Goal: Transaction & Acquisition: Purchase product/service

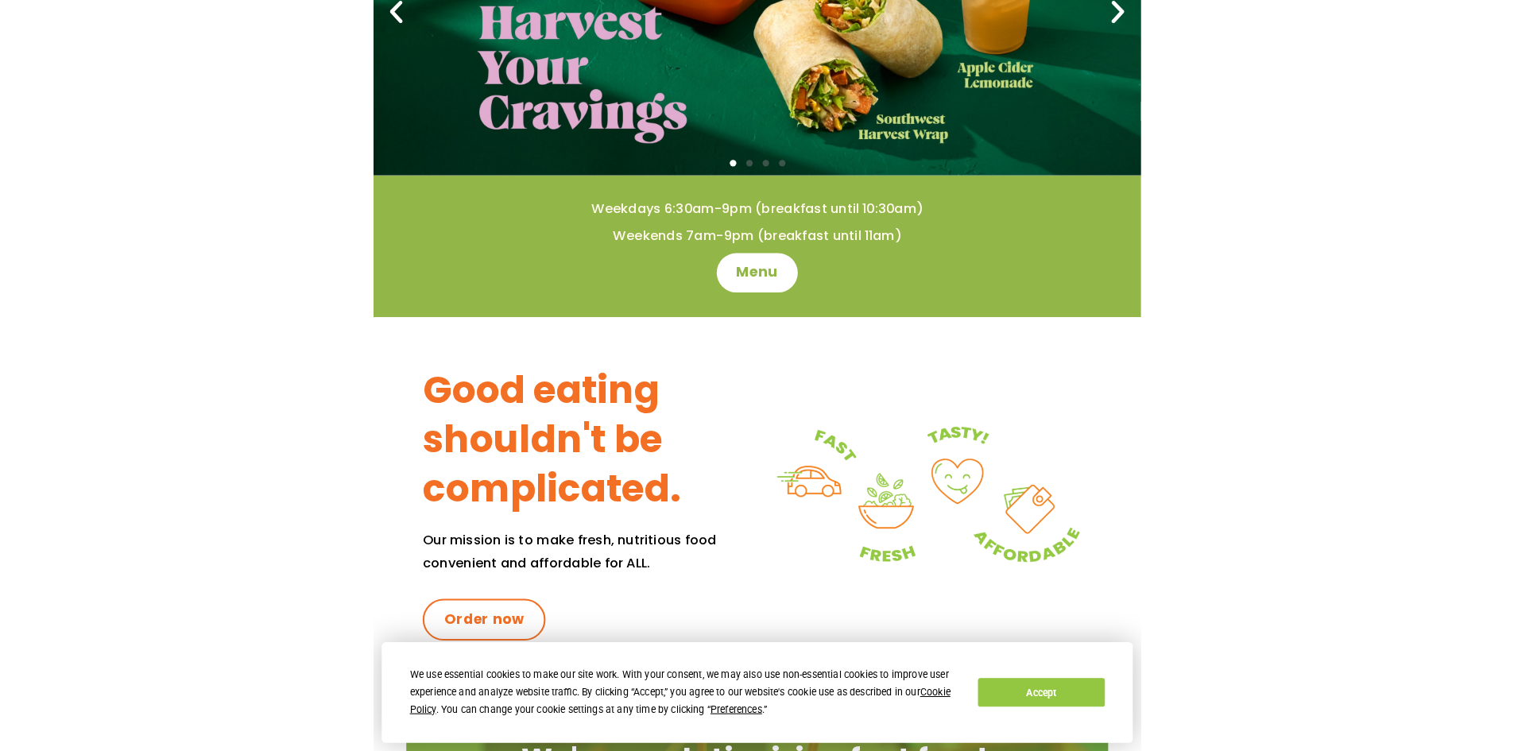
scroll to position [386, 0]
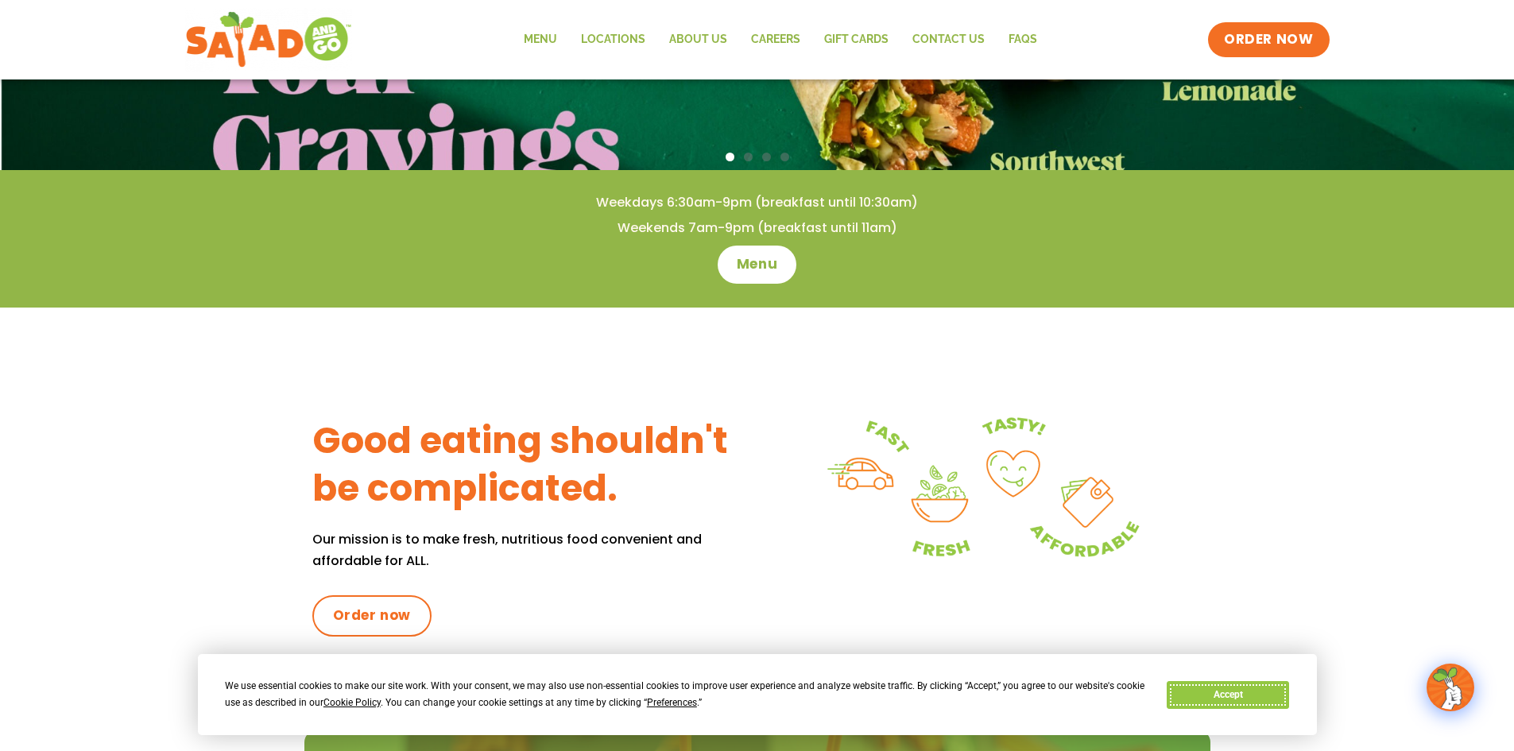
click at [744, 689] on button "Accept" at bounding box center [1228, 695] width 122 height 28
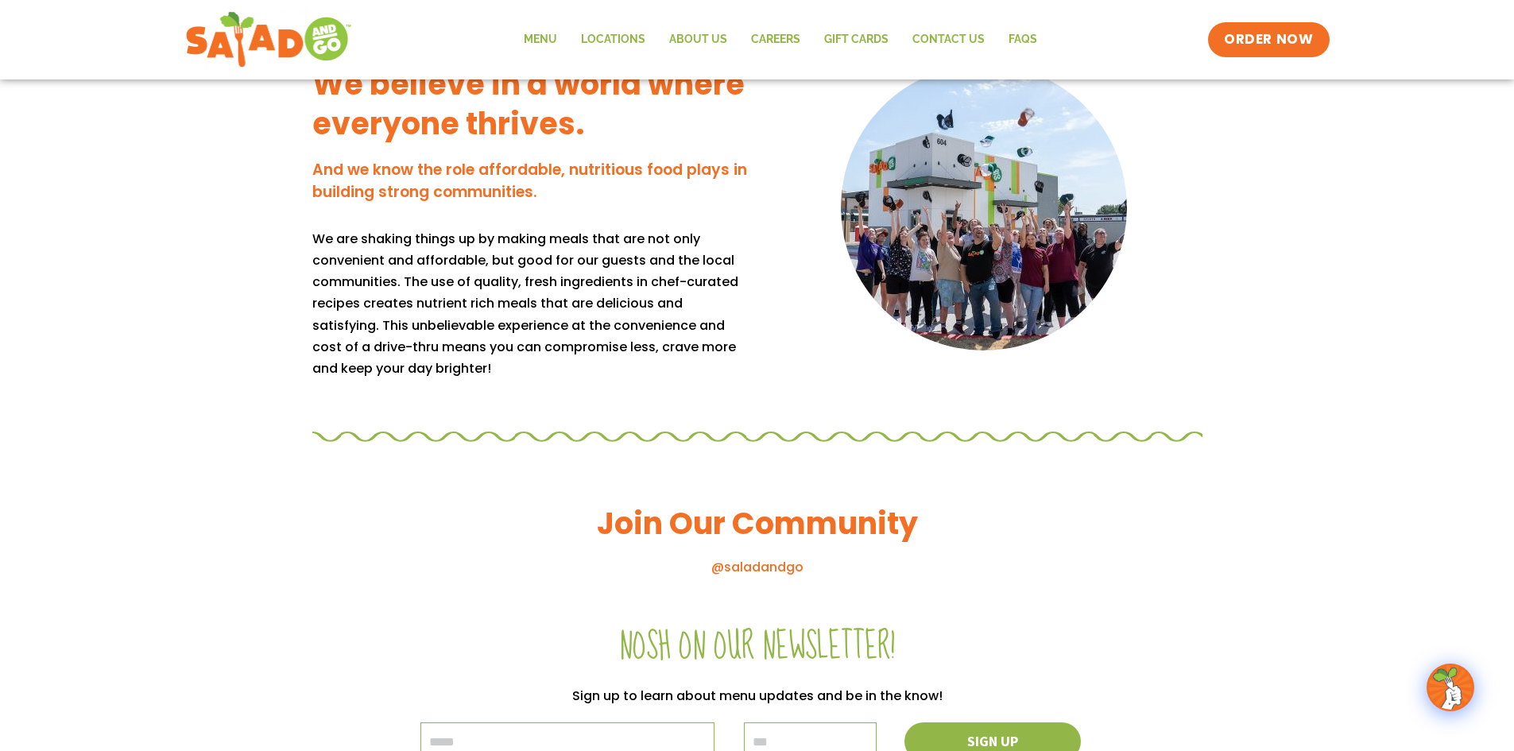
scroll to position [1260, 0]
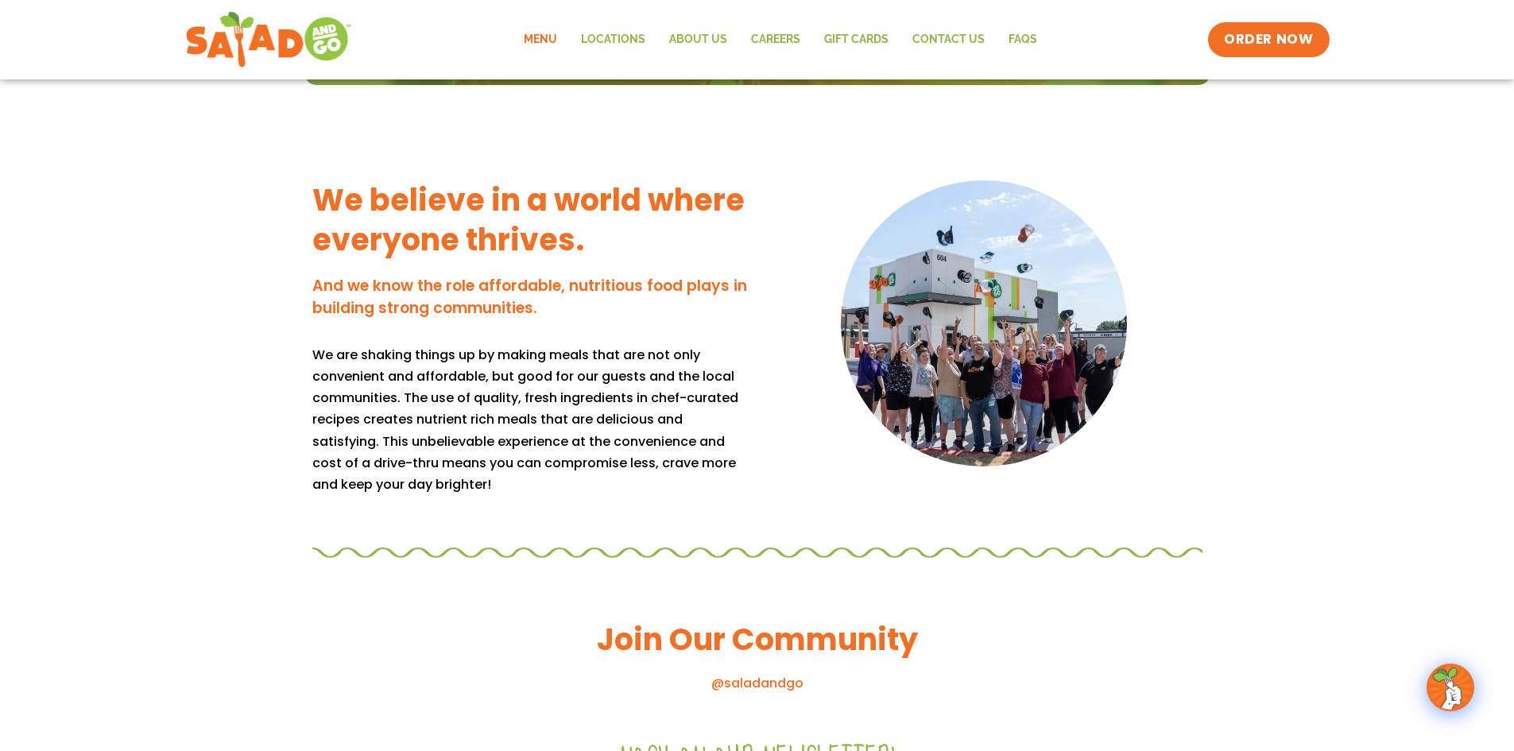
click at [540, 40] on link "Menu" at bounding box center [540, 39] width 57 height 37
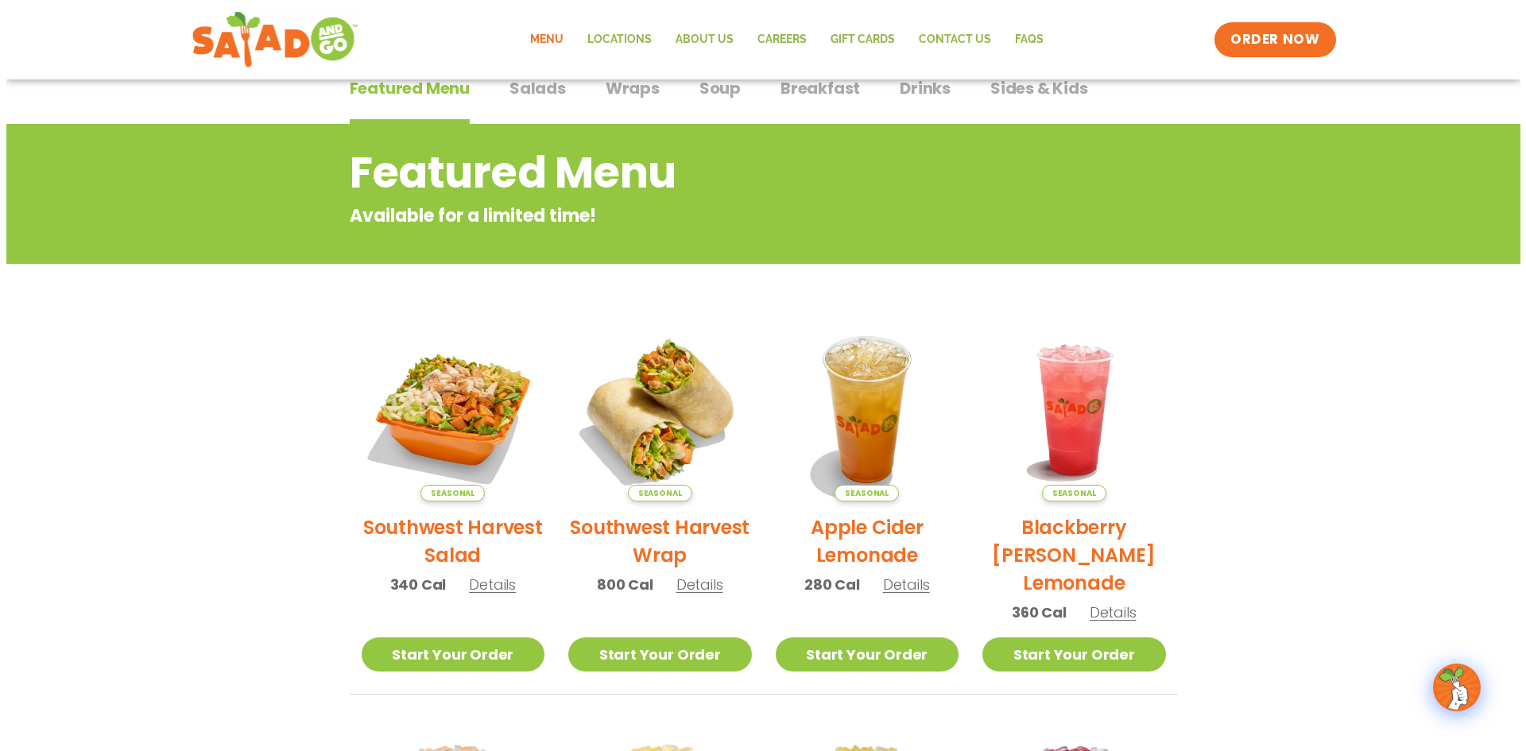
scroll to position [159, 0]
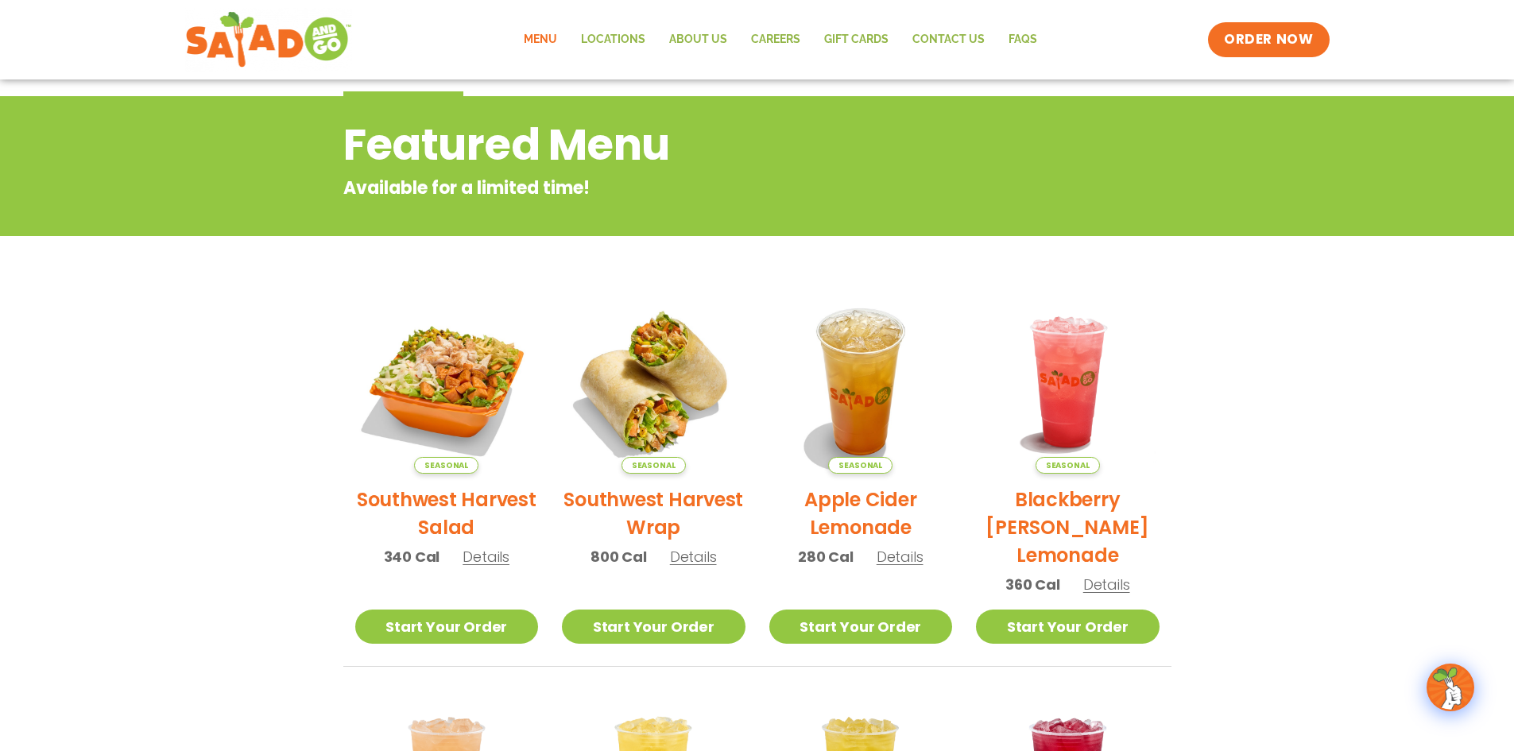
click at [479, 560] on span "Details" at bounding box center [486, 557] width 47 height 20
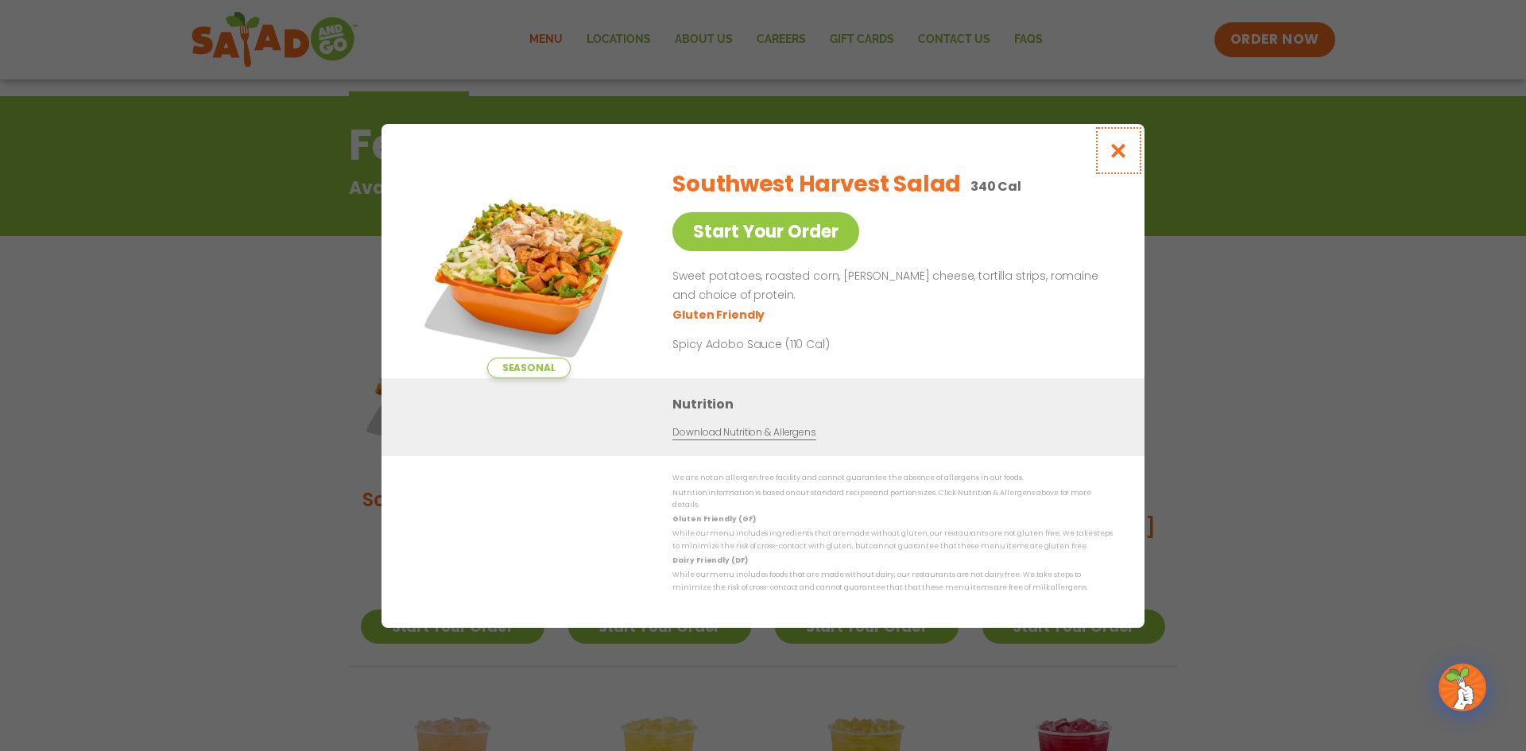
click at [1127, 153] on icon "Close modal" at bounding box center [1119, 150] width 20 height 17
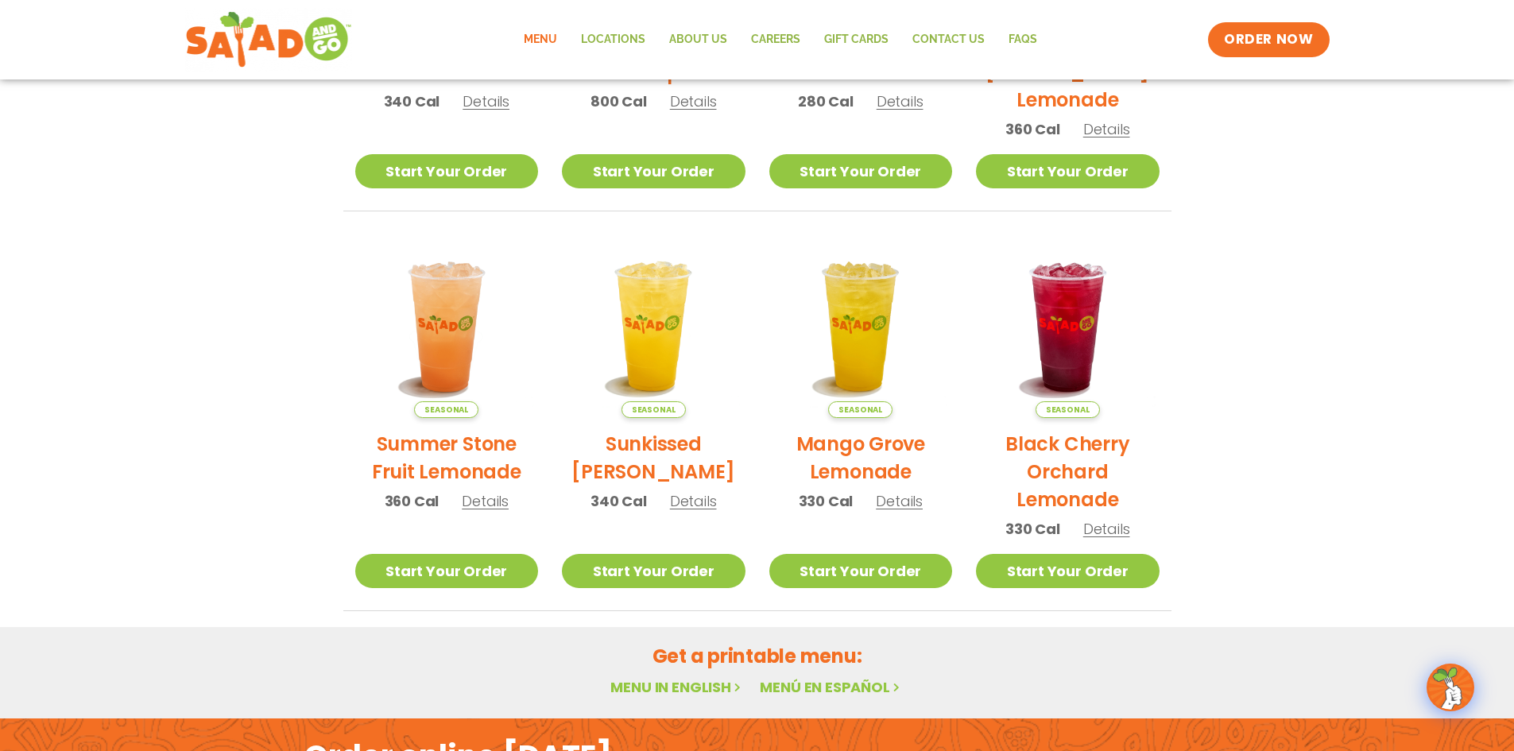
scroll to position [189, 0]
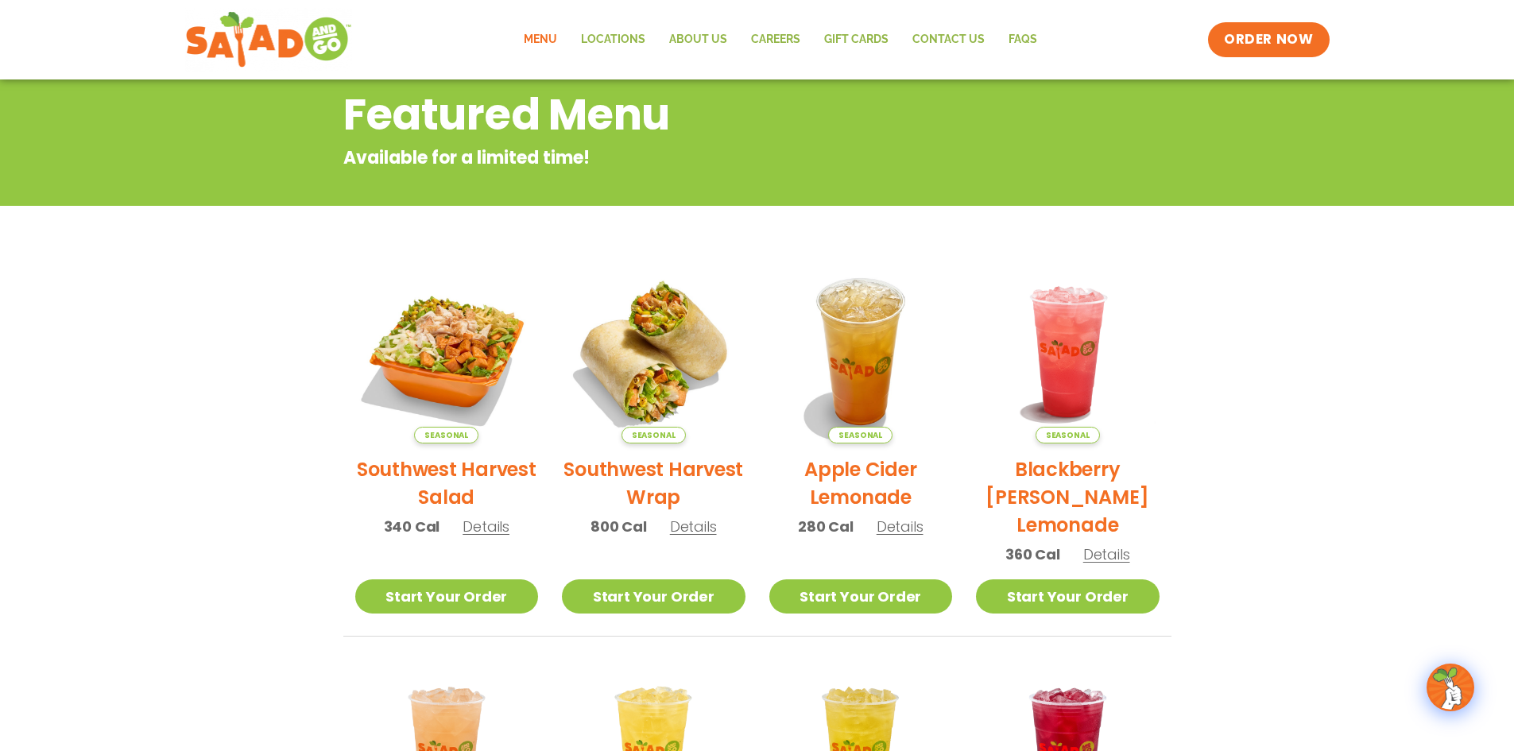
click at [546, 41] on link "Menu" at bounding box center [540, 39] width 57 height 37
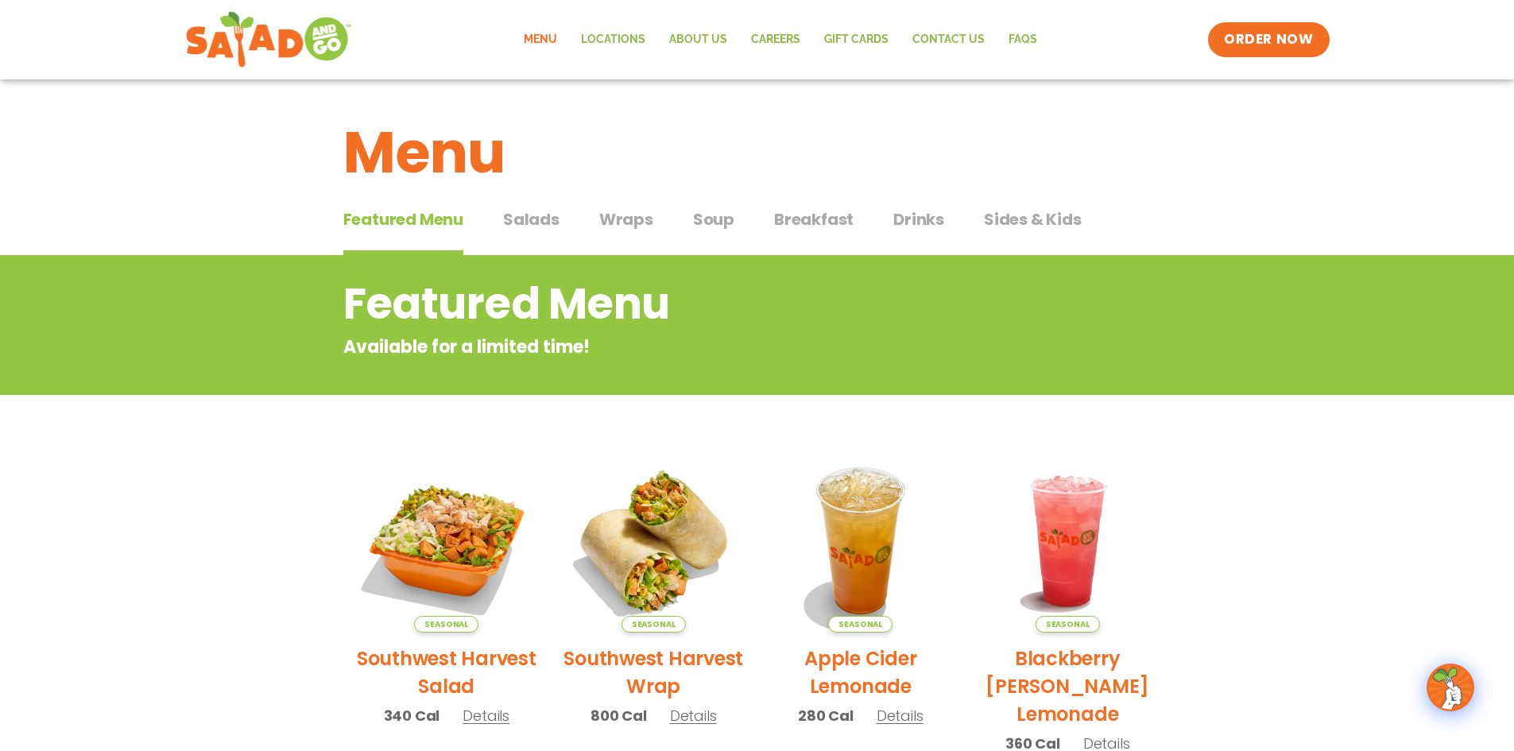
click at [530, 217] on span "Salads" at bounding box center [531, 219] width 56 height 24
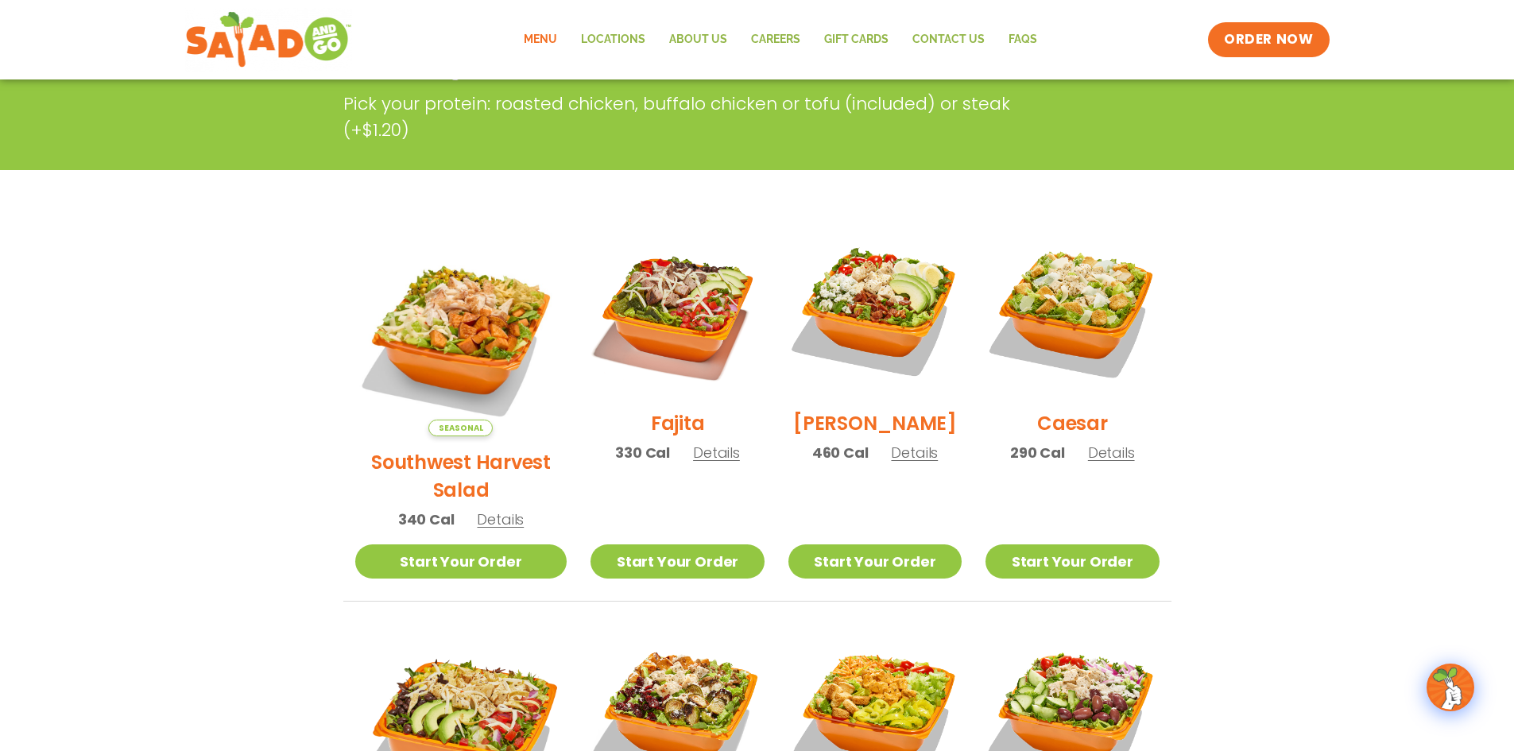
scroll to position [291, 0]
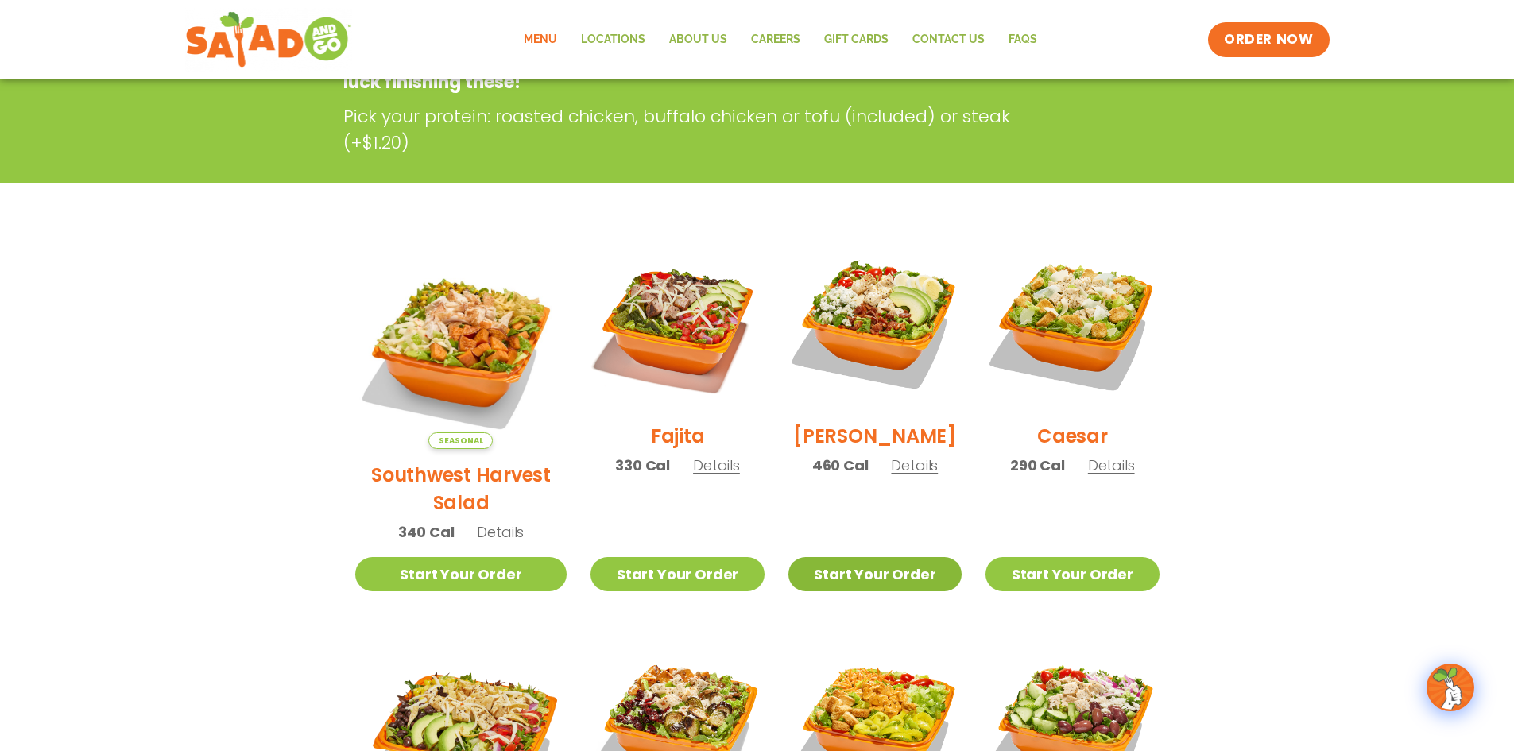
click at [865, 557] on link "Start Your Order" at bounding box center [875, 574] width 173 height 34
